Goal: Task Accomplishment & Management: Use online tool/utility

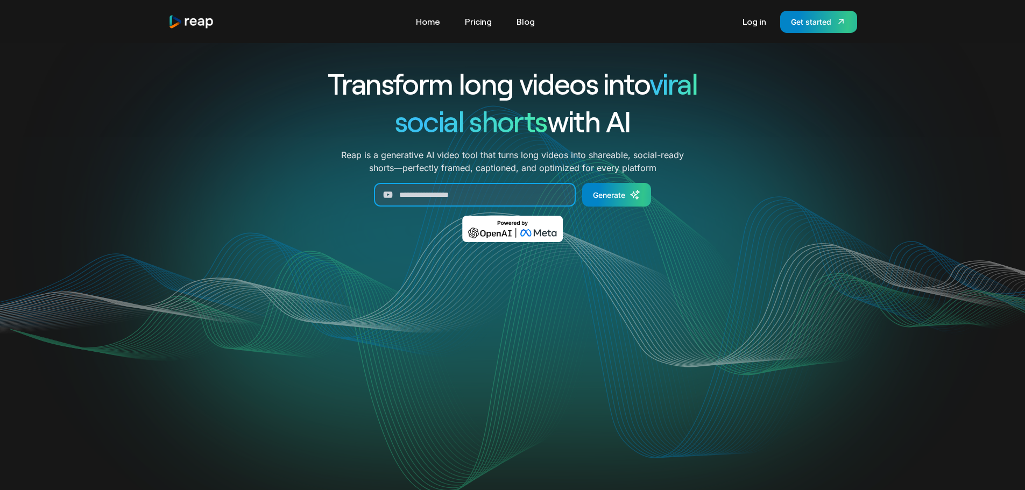
click at [427, 191] on input "Generate Form" at bounding box center [475, 195] width 202 height 24
paste input "**********"
type input "**********"
click at [609, 194] on div "Generate" at bounding box center [609, 194] width 32 height 11
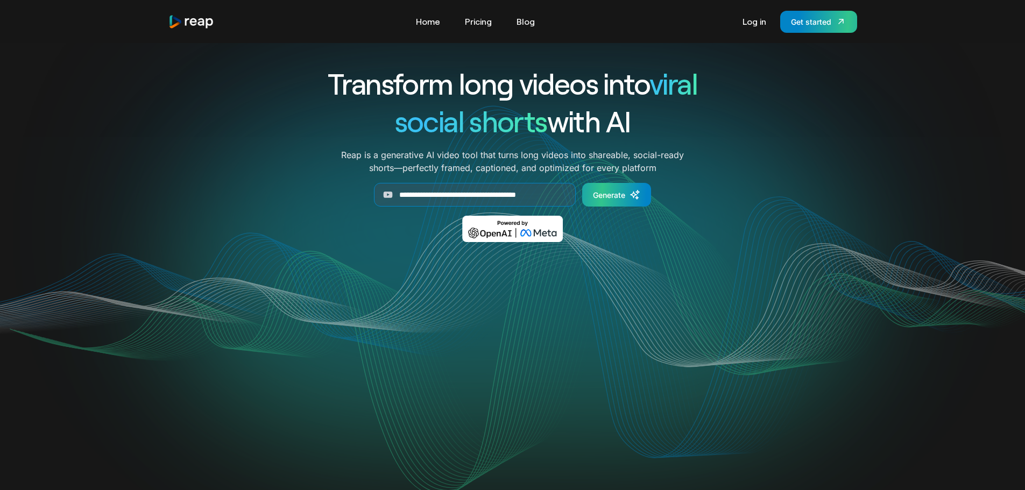
scroll to position [0, 0]
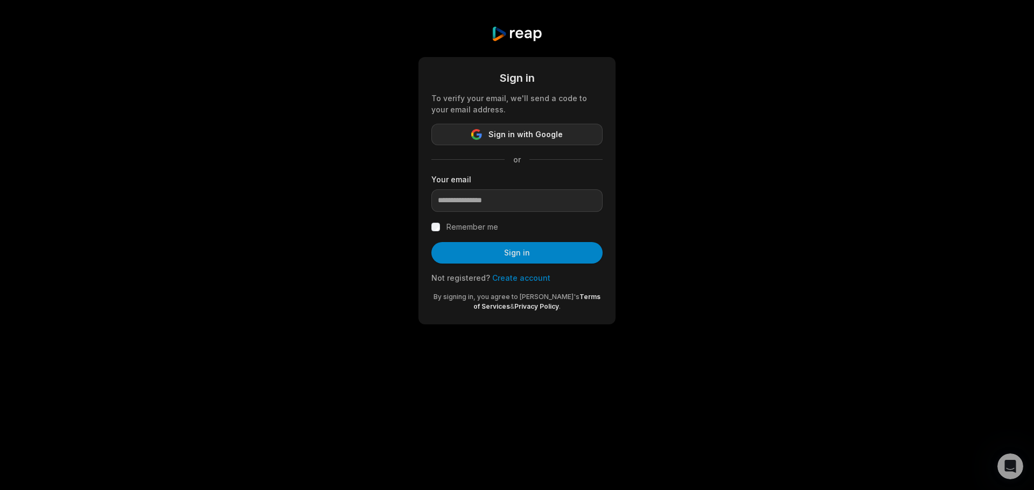
click at [531, 137] on span "Sign in with Google" at bounding box center [525, 134] width 74 height 13
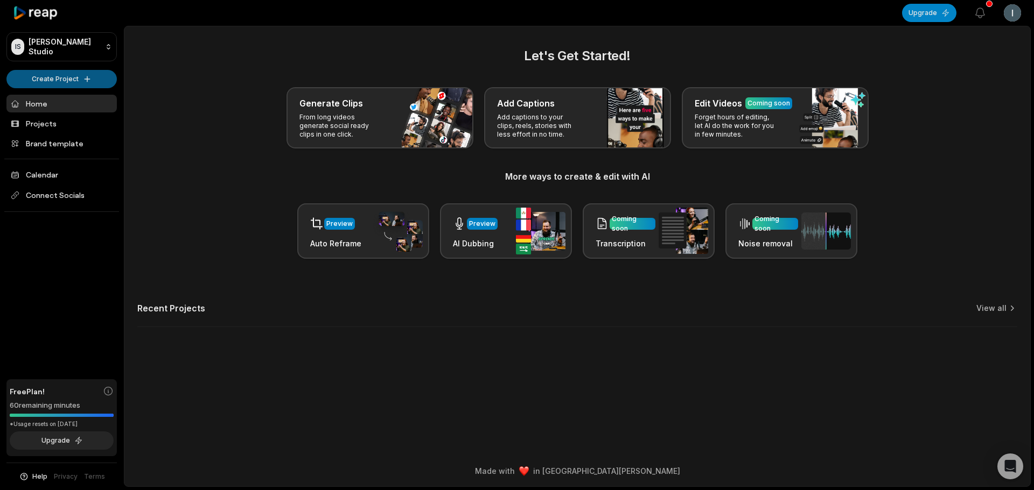
click at [59, 79] on html "IS [PERSON_NAME] Studio Create Project Home Projects Brand template Calendar Co…" at bounding box center [517, 245] width 1034 height 490
click at [354, 119] on html "IS [PERSON_NAME] Studio Create Project Home Projects Brand template Calendar Co…" at bounding box center [517, 245] width 1034 height 490
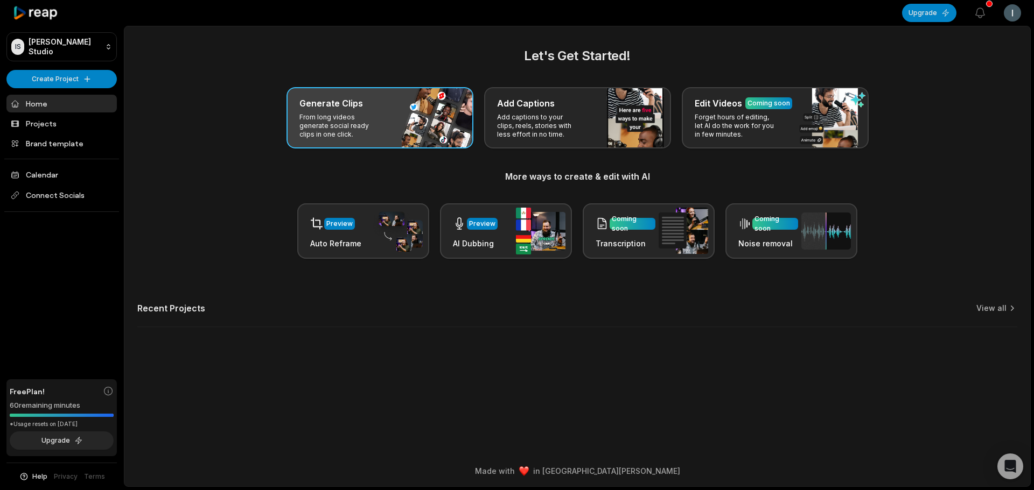
click at [341, 132] on p "From long videos generate social ready clips in one click." at bounding box center [340, 126] width 83 height 26
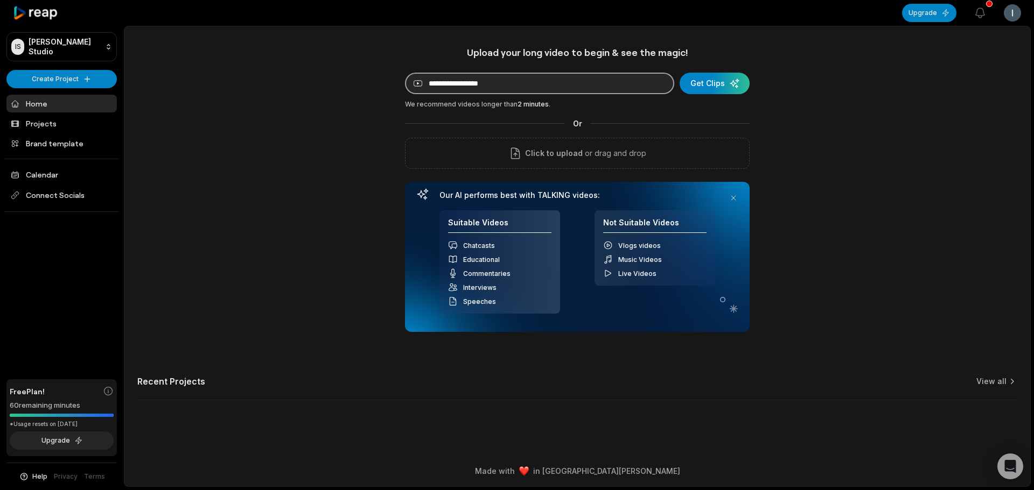
click at [550, 79] on input at bounding box center [539, 84] width 269 height 22
paste input "**********"
type input "**********"
click at [715, 84] on div "submit" at bounding box center [714, 84] width 70 height 22
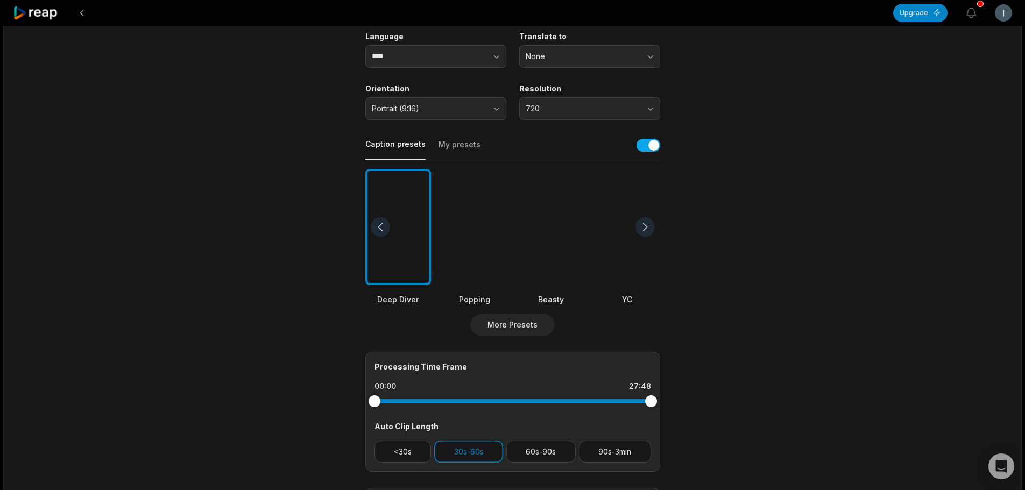
scroll to position [161, 0]
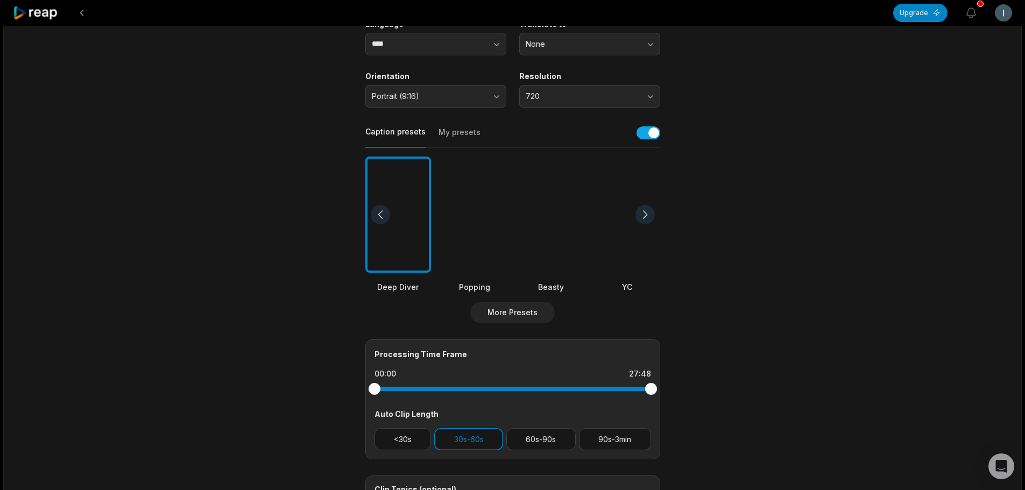
click at [565, 247] on div at bounding box center [551, 215] width 66 height 117
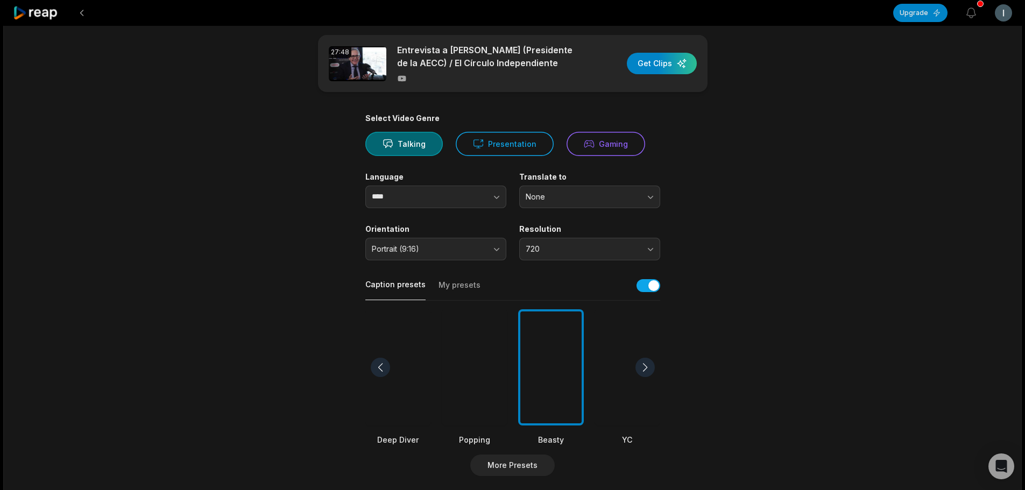
scroll to position [0, 0]
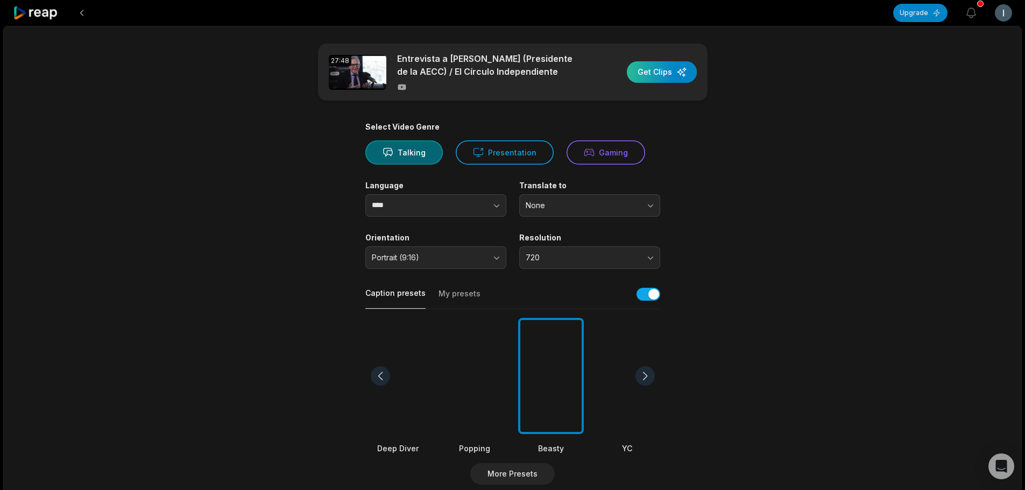
click at [652, 77] on div "button" at bounding box center [662, 72] width 70 height 22
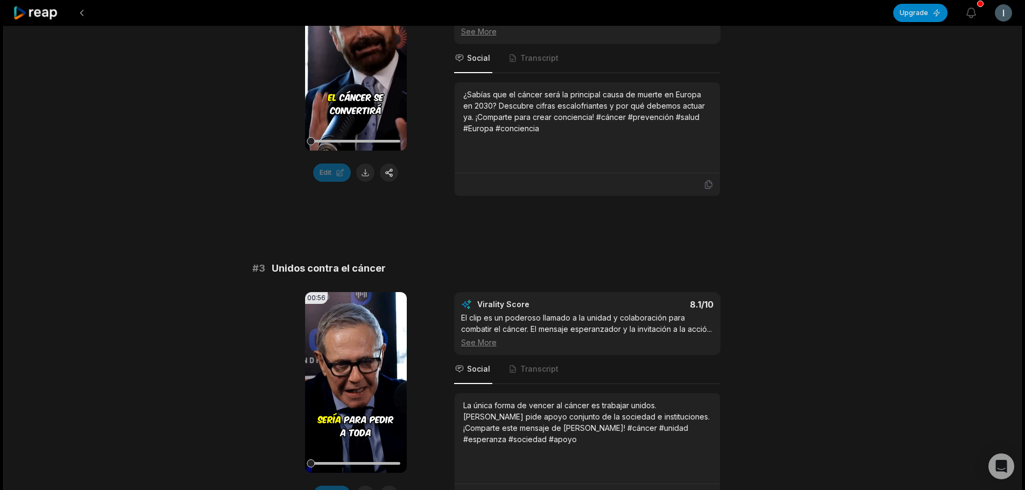
scroll to position [700, 0]
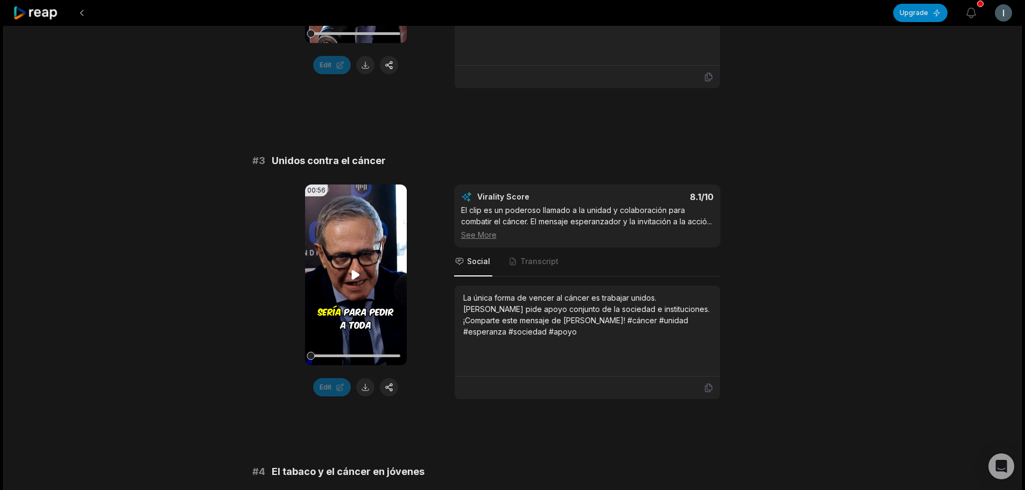
click at [358, 230] on video "Your browser does not support mp4 format." at bounding box center [356, 275] width 102 height 181
click at [368, 378] on button at bounding box center [365, 387] width 18 height 18
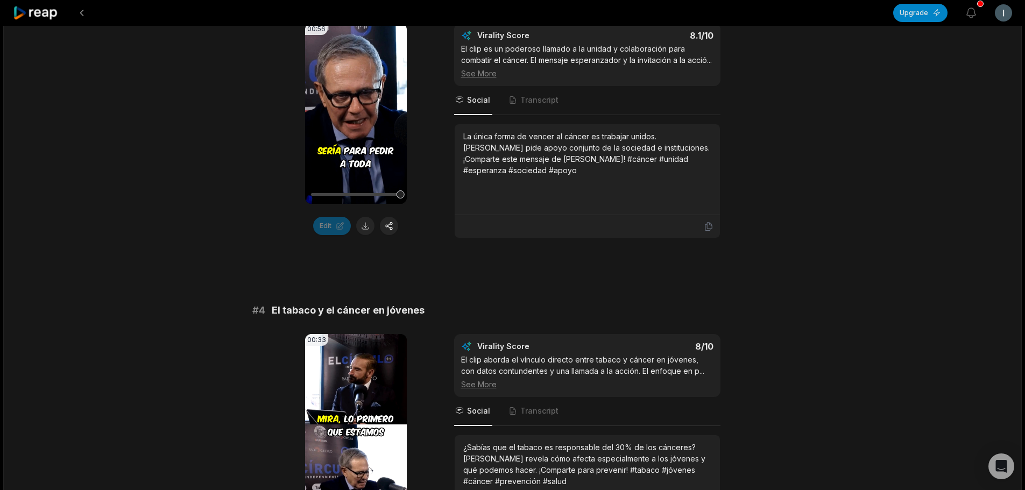
scroll to position [969, 0]
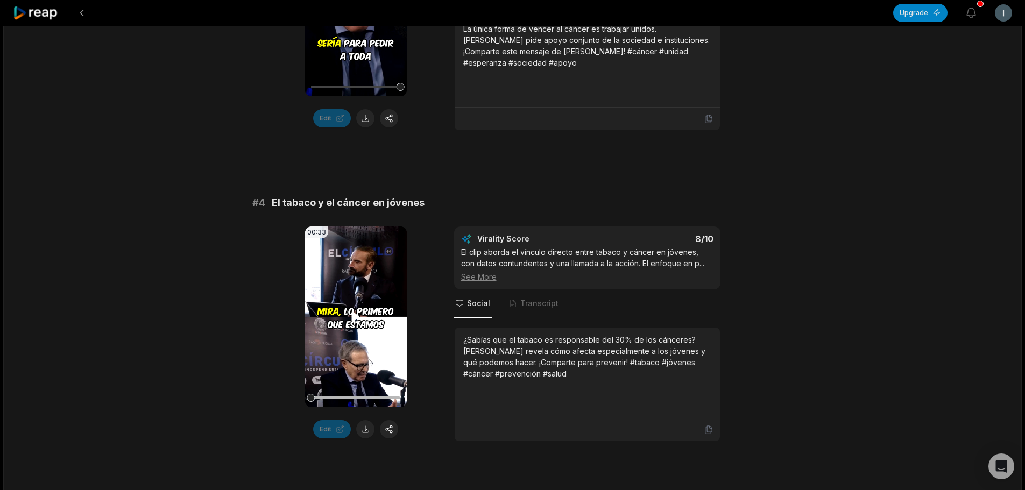
click at [356, 314] on icon at bounding box center [356, 317] width 8 height 9
click at [364, 348] on video "Your browser does not support mp4 format." at bounding box center [356, 317] width 102 height 181
click at [375, 321] on video "Your browser does not support mp4 format." at bounding box center [356, 317] width 102 height 181
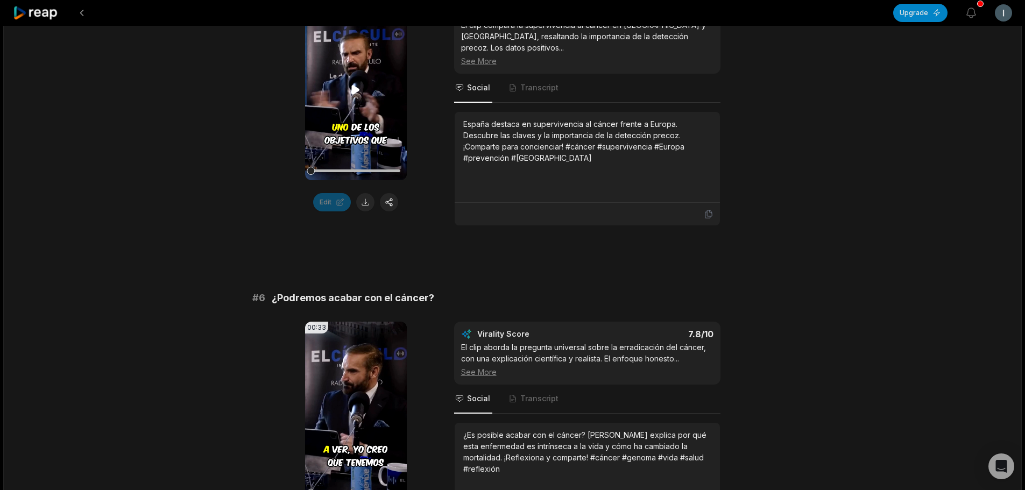
scroll to position [1400, 0]
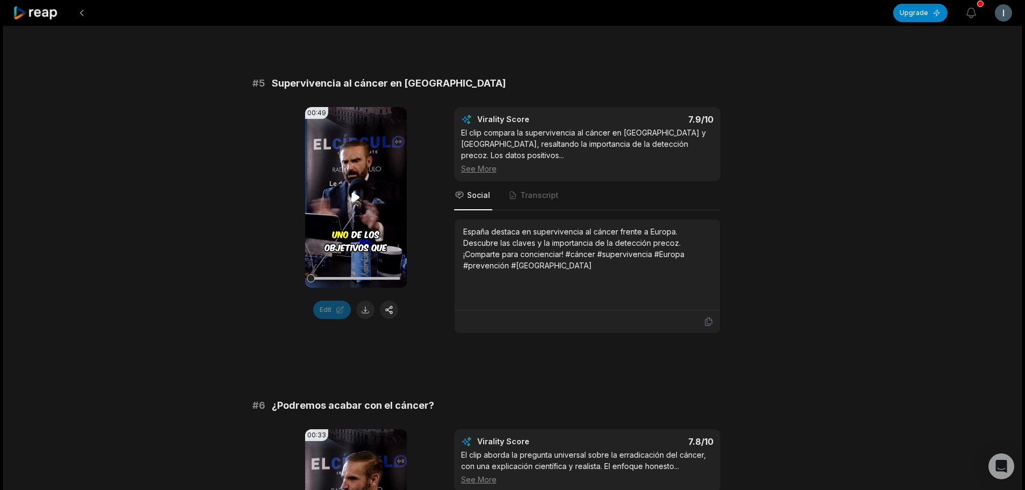
click at [353, 198] on icon at bounding box center [356, 197] width 8 height 9
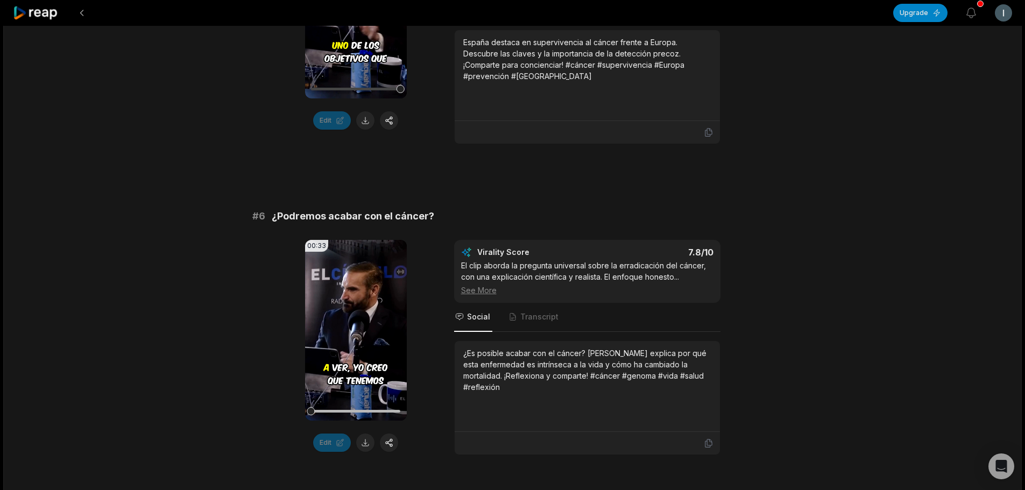
scroll to position [1611, 0]
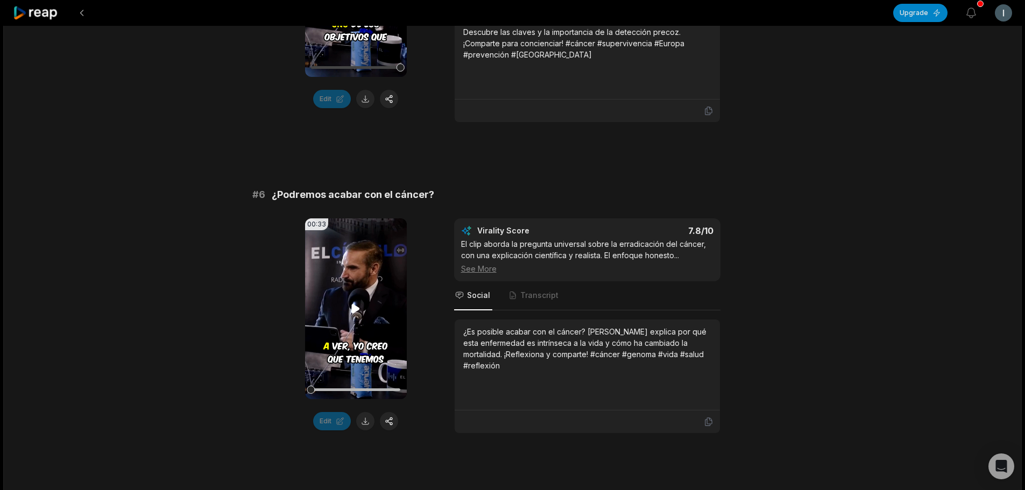
click at [357, 310] on icon at bounding box center [356, 309] width 8 height 9
drag, startPoint x: 363, startPoint y: 392, endPoint x: 352, endPoint y: 392, distance: 11.8
click at [360, 392] on div at bounding box center [364, 390] width 8 height 8
drag, startPoint x: 355, startPoint y: 393, endPoint x: 343, endPoint y: 392, distance: 11.3
click at [343, 392] on div at bounding box center [343, 390] width 8 height 8
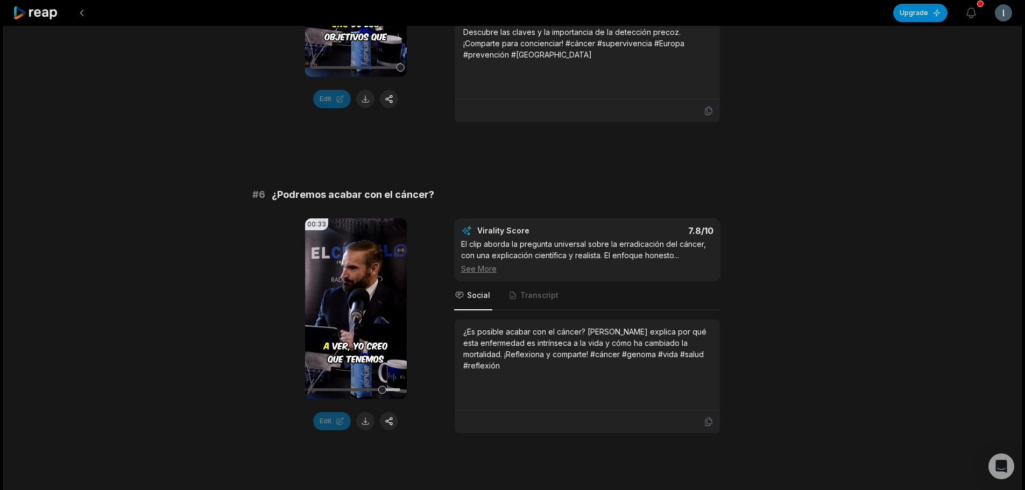
scroll to position [1772, 0]
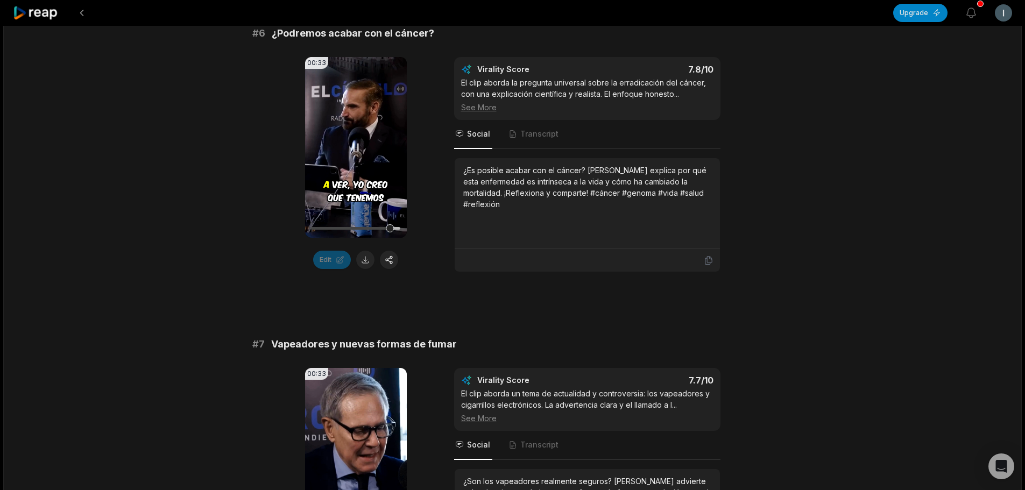
click at [356, 149] on icon at bounding box center [355, 147] width 13 height 13
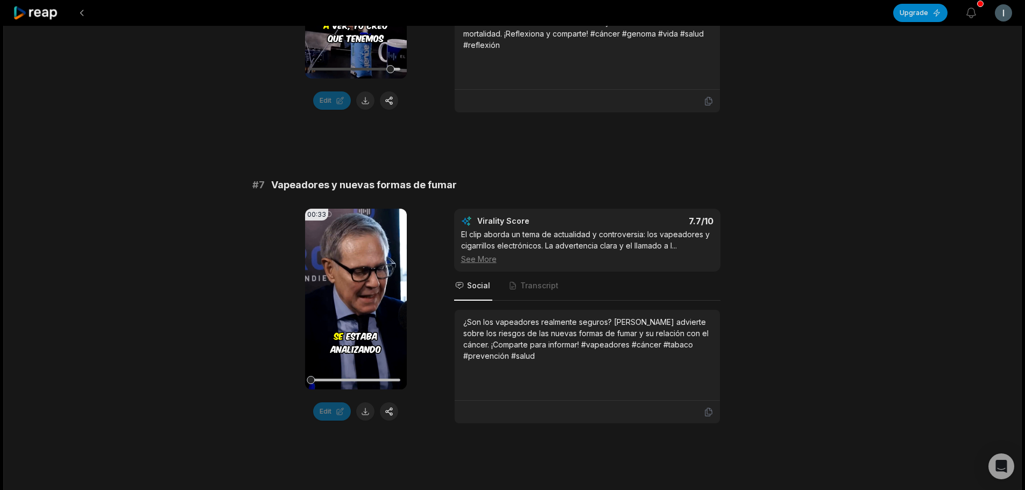
scroll to position [1934, 0]
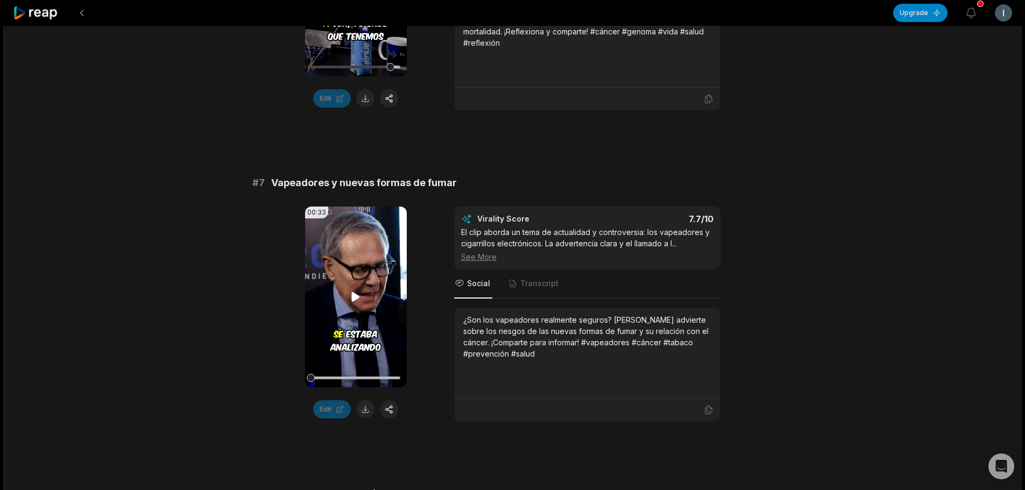
click at [360, 299] on icon at bounding box center [355, 297] width 13 height 13
click at [360, 292] on icon at bounding box center [355, 297] width 13 height 13
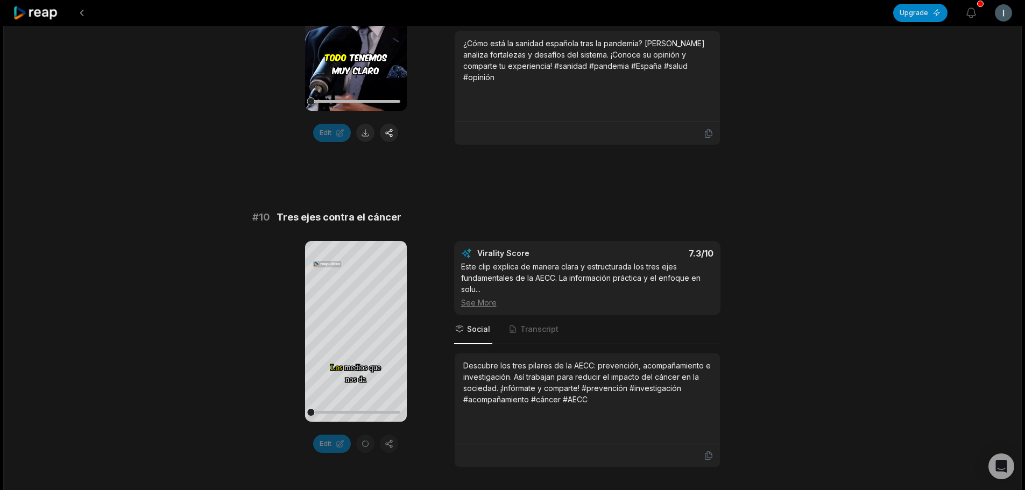
scroll to position [2849, 0]
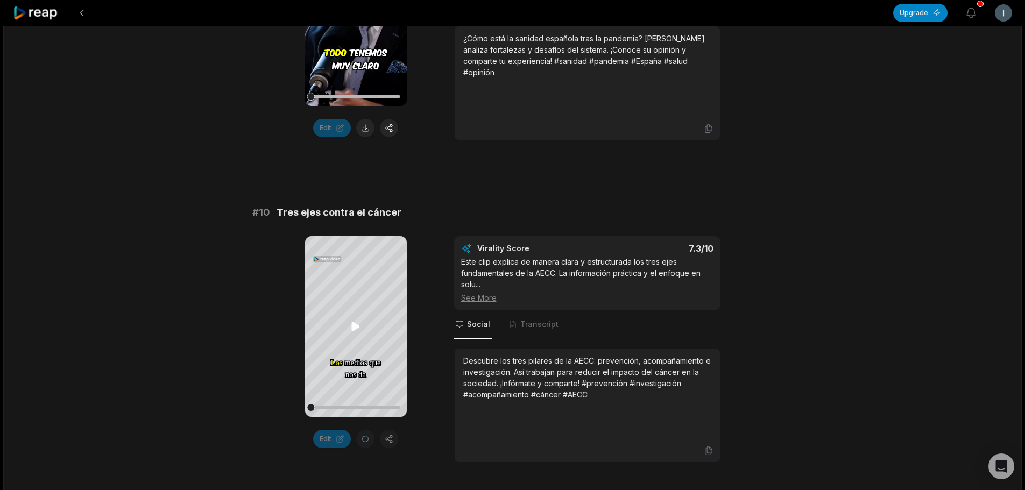
click at [361, 320] on icon at bounding box center [355, 326] width 13 height 13
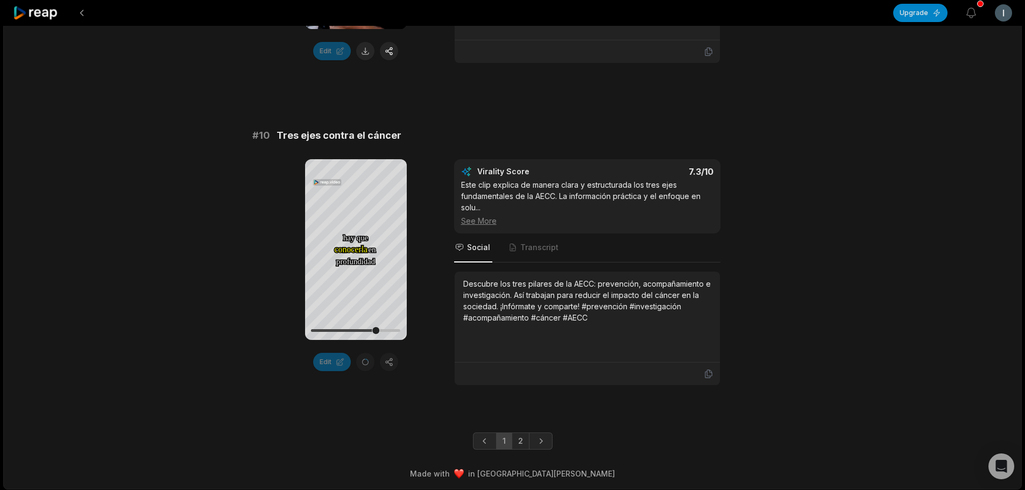
scroll to position [2929, 0]
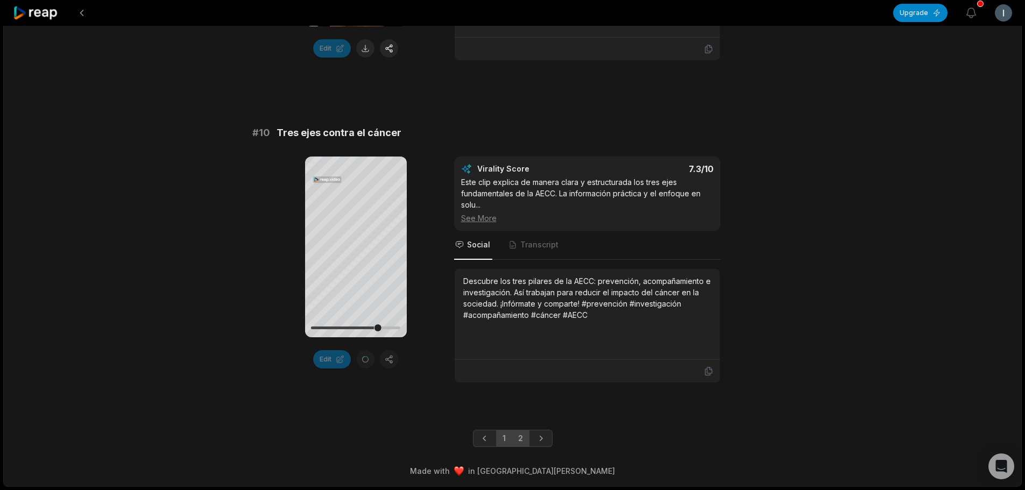
click at [524, 440] on link "2" at bounding box center [521, 438] width 18 height 17
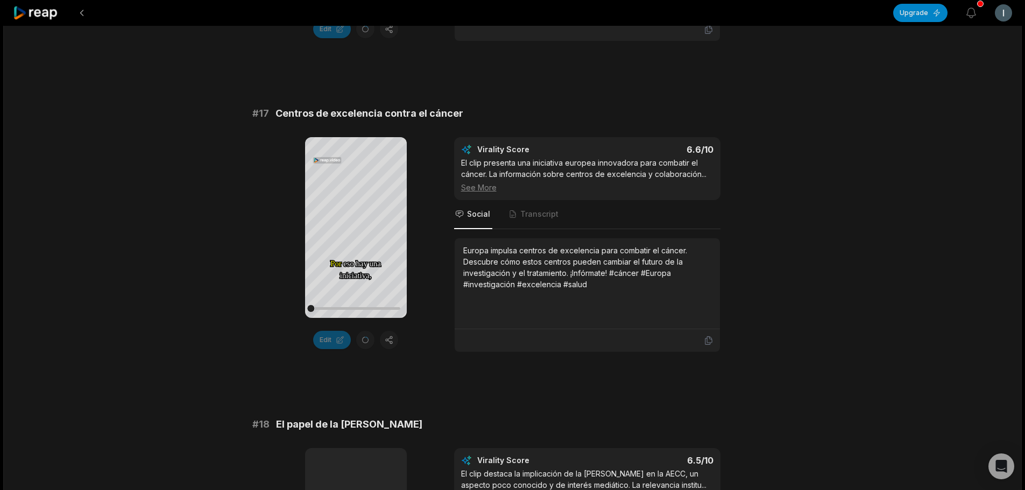
scroll to position [2207, 0]
